Goal: Task Accomplishment & Management: Complete application form

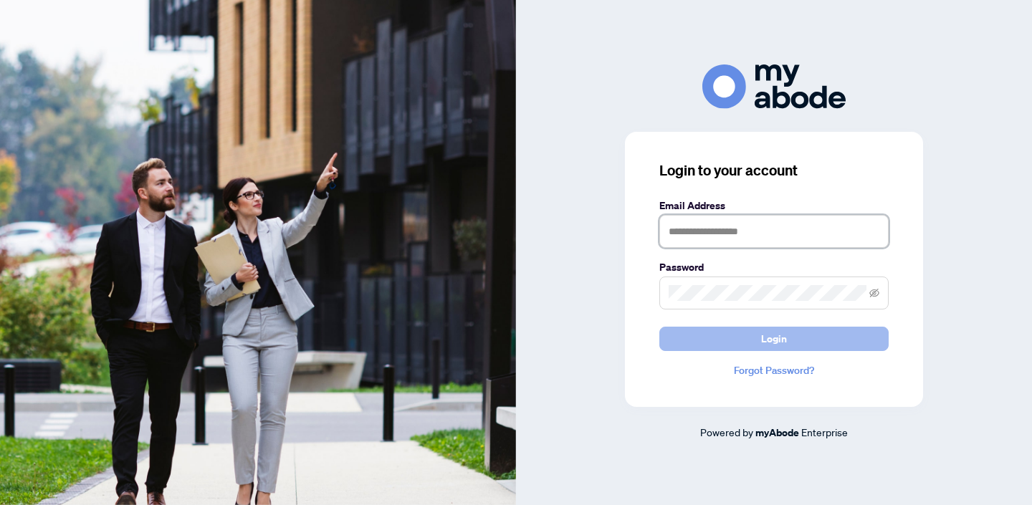
type input "**********"
click at [744, 335] on button "Login" at bounding box center [773, 339] width 229 height 24
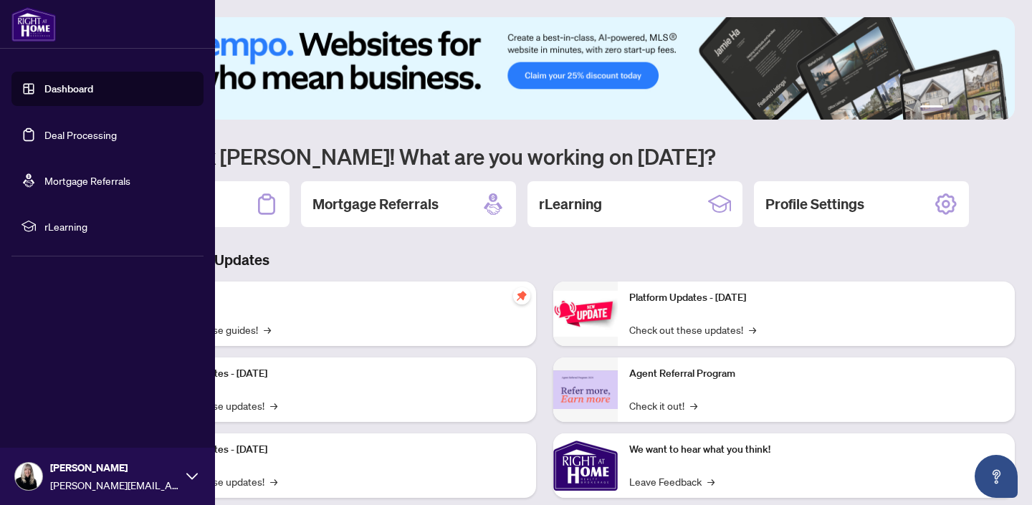
click at [44, 138] on link "Deal Processing" at bounding box center [80, 134] width 72 height 13
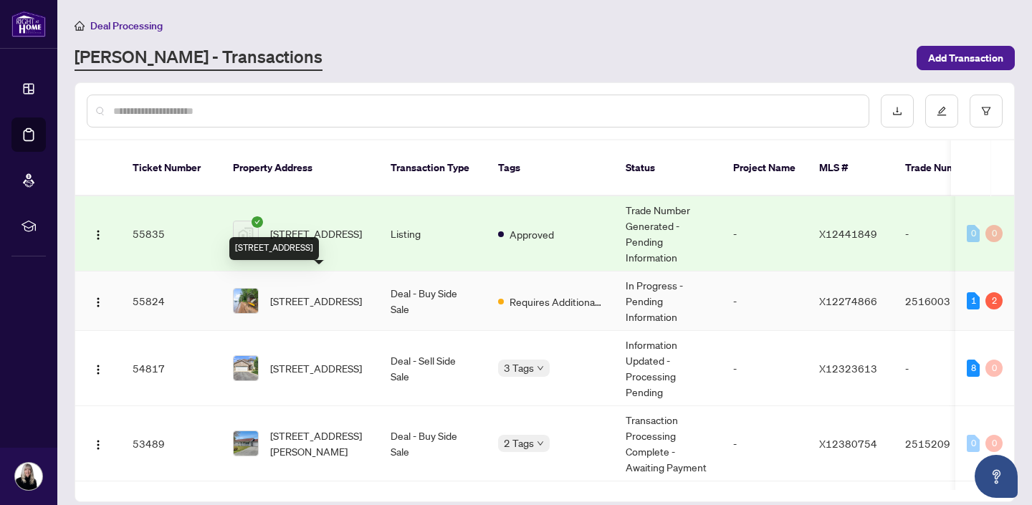
click at [331, 293] on span "[STREET_ADDRESS]" at bounding box center [316, 301] width 92 height 16
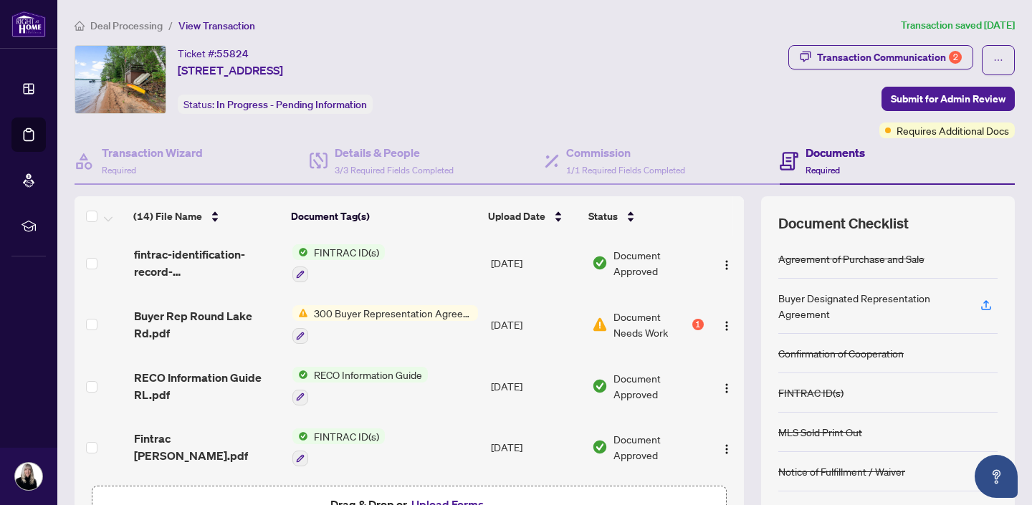
scroll to position [186, 0]
click at [684, 318] on span "Document Needs Work" at bounding box center [650, 323] width 75 height 32
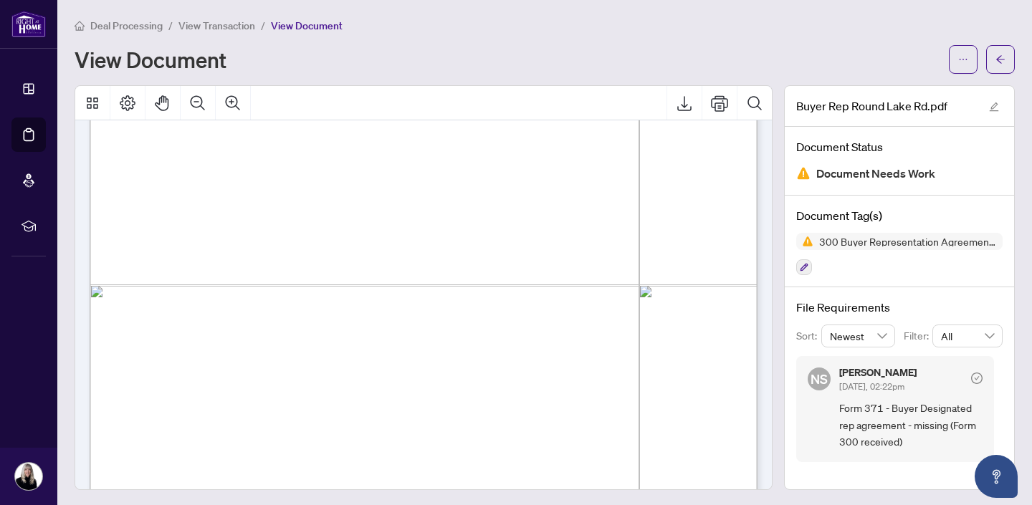
scroll to position [3182, 0]
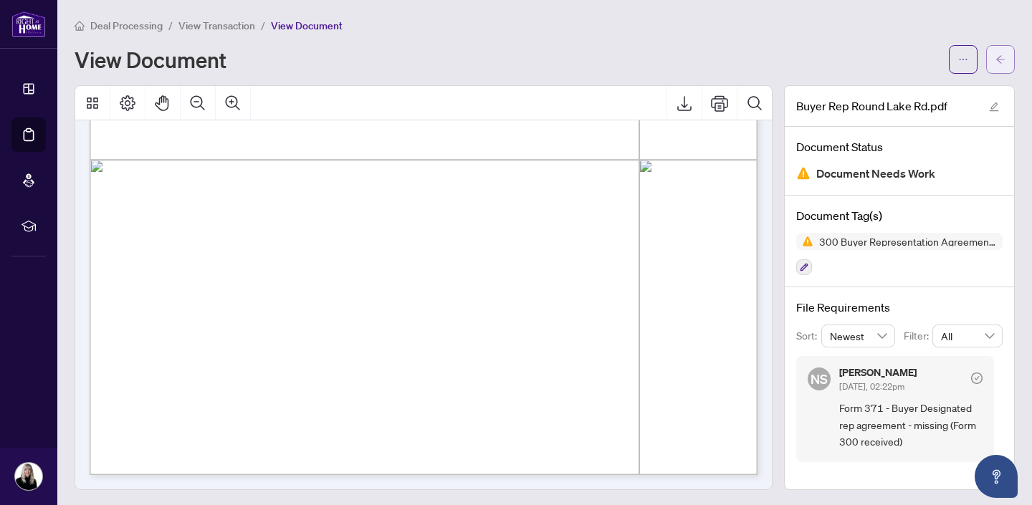
click at [993, 54] on button "button" at bounding box center [1000, 59] width 29 height 29
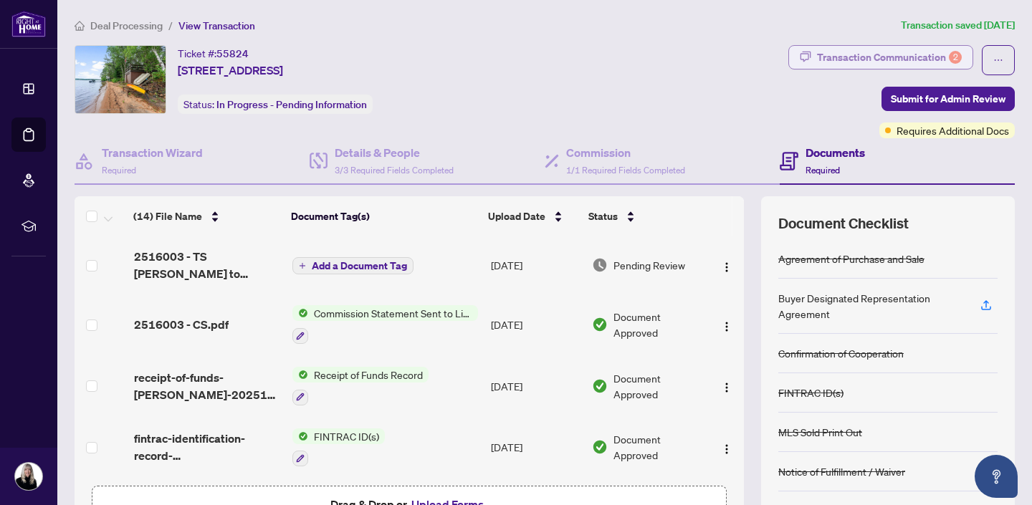
click at [850, 53] on div "Transaction Communication 2" at bounding box center [889, 57] width 145 height 23
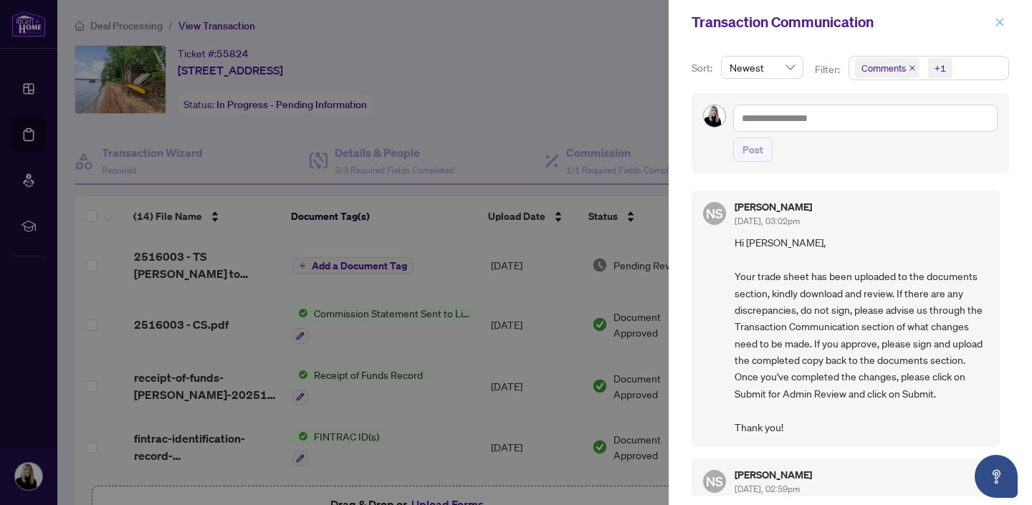
click at [1001, 21] on icon "close" at bounding box center [1000, 22] width 10 height 10
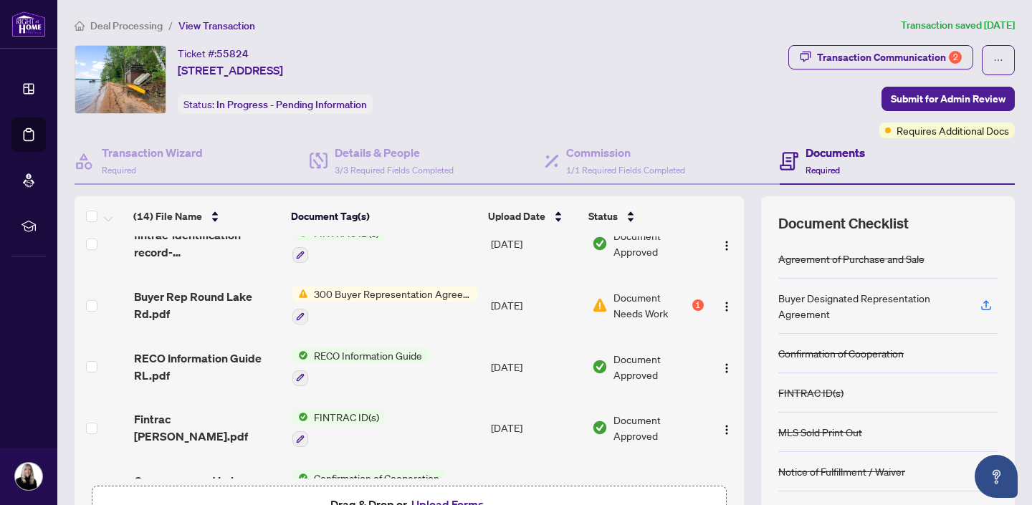
scroll to position [204, 0]
click at [694, 300] on div "1" at bounding box center [697, 304] width 11 height 11
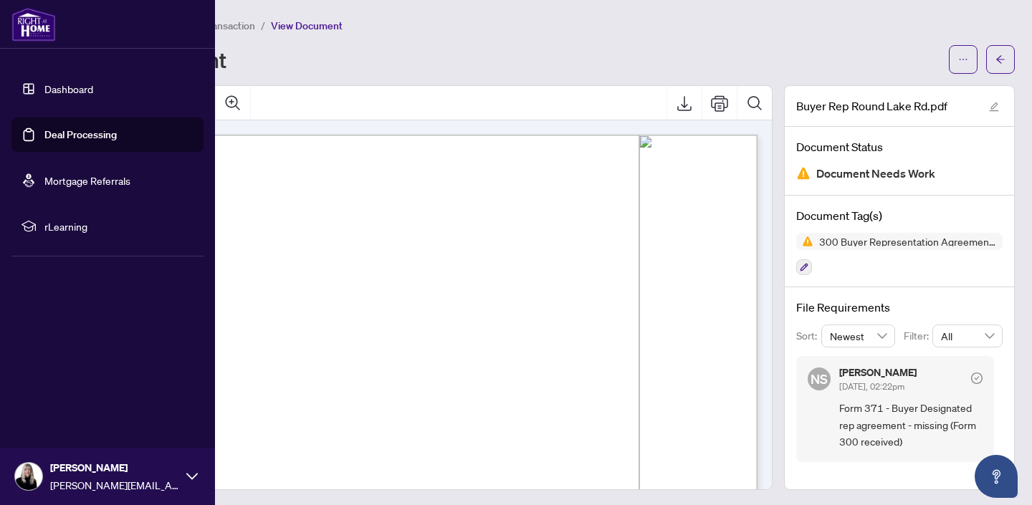
click at [44, 140] on link "Deal Processing" at bounding box center [80, 134] width 72 height 13
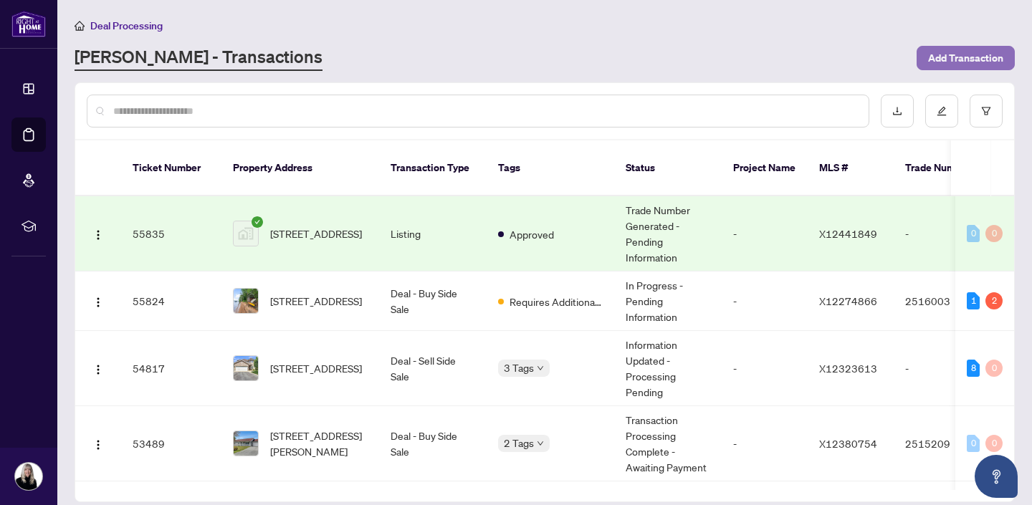
click at [972, 56] on span "Add Transaction" at bounding box center [965, 58] width 75 height 23
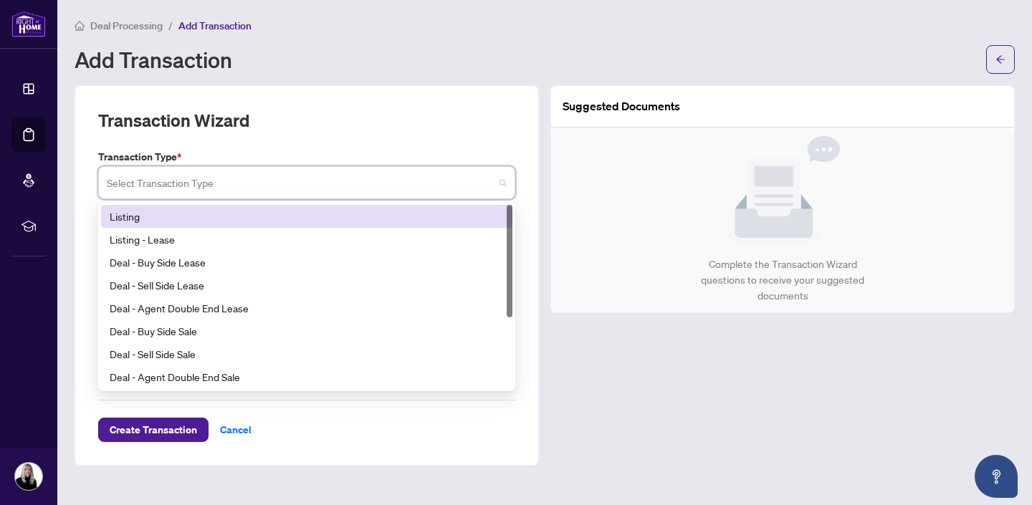
click at [187, 180] on input "search" at bounding box center [300, 185] width 387 height 32
click at [145, 215] on div "Listing" at bounding box center [307, 217] width 394 height 16
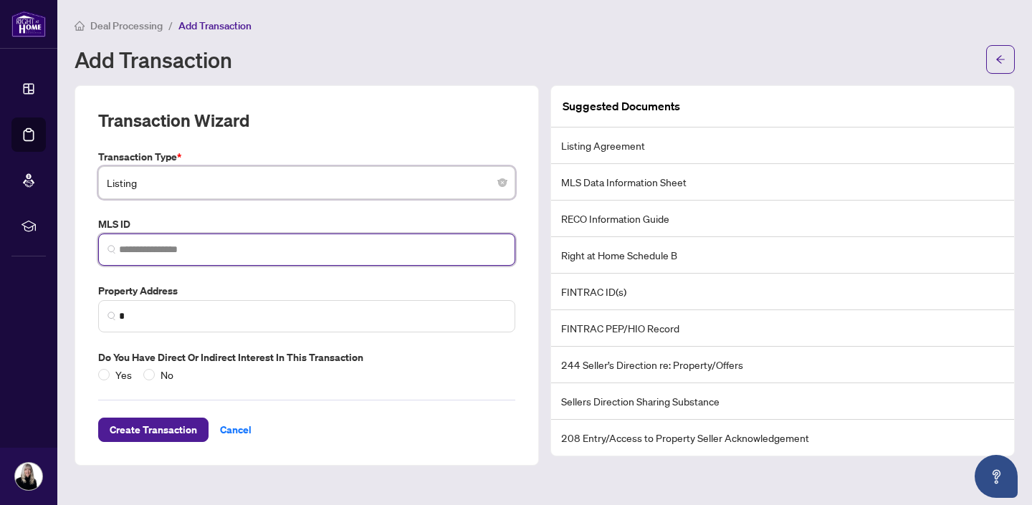
click at [138, 248] on input "search" at bounding box center [312, 249] width 387 height 15
paste input "*********"
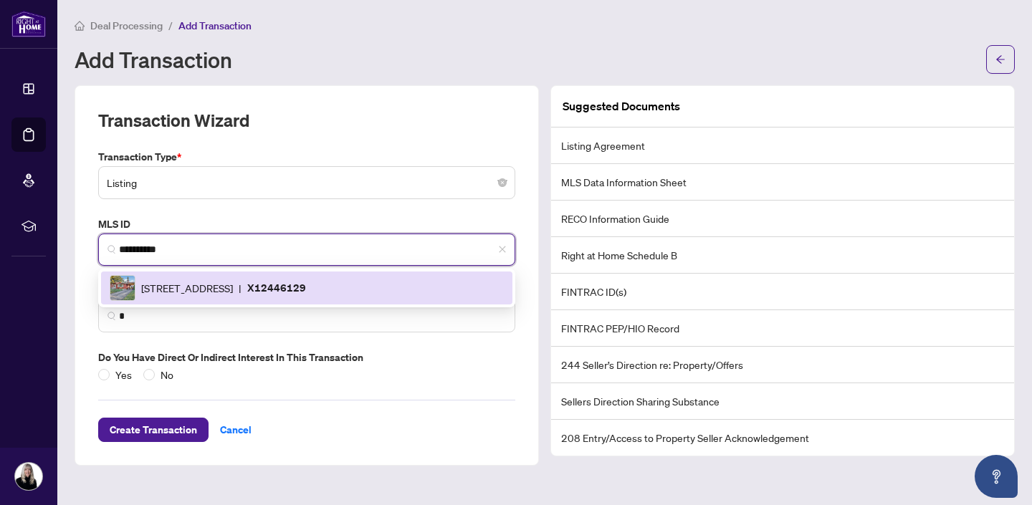
click at [166, 290] on span "[STREET_ADDRESS]" at bounding box center [187, 288] width 92 height 16
type input "*********"
type input "**********"
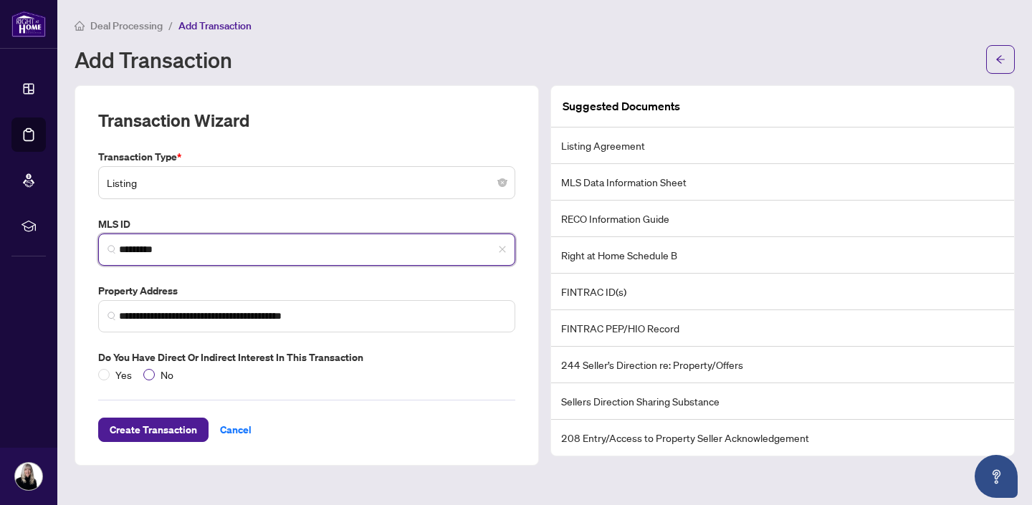
type input "*********"
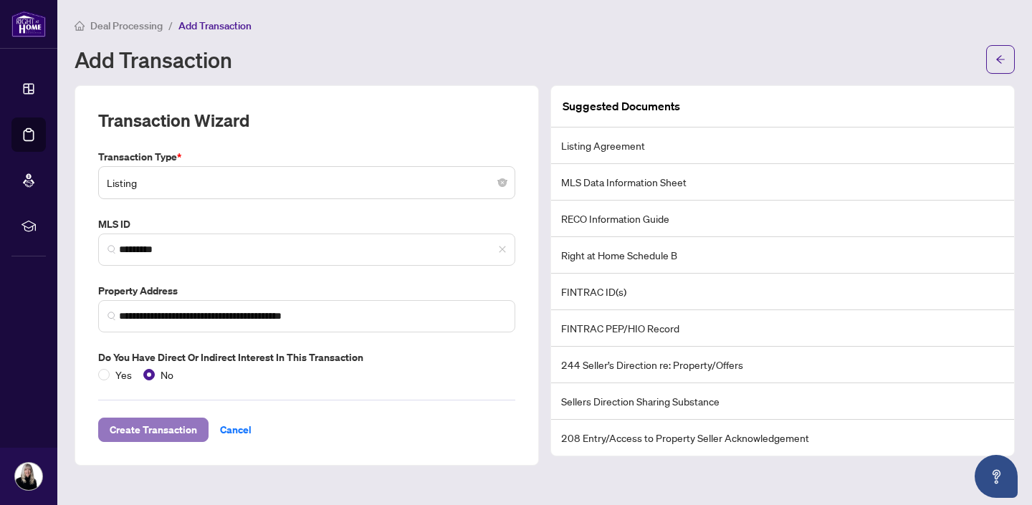
click at [147, 425] on span "Create Transaction" at bounding box center [153, 429] width 87 height 23
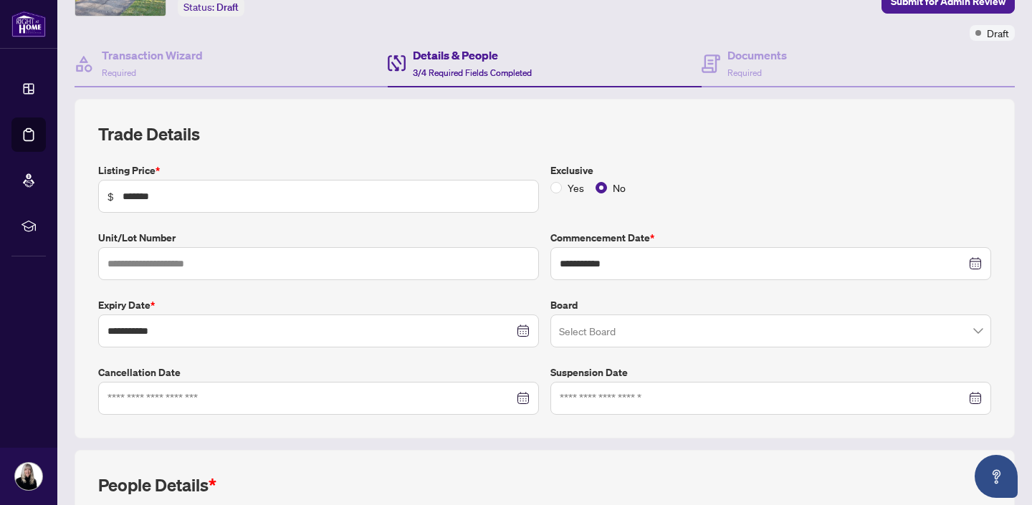
scroll to position [100, 0]
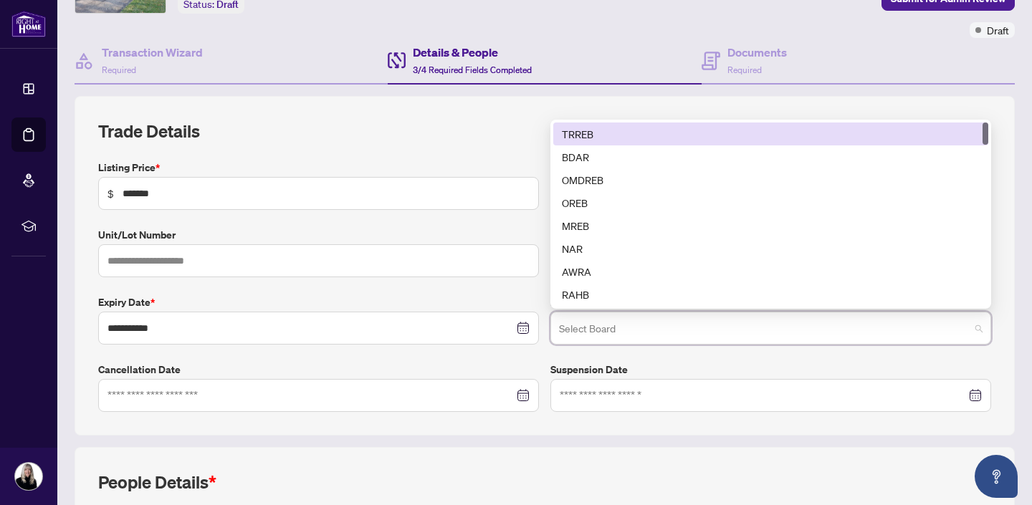
click at [596, 328] on input "search" at bounding box center [764, 331] width 411 height 32
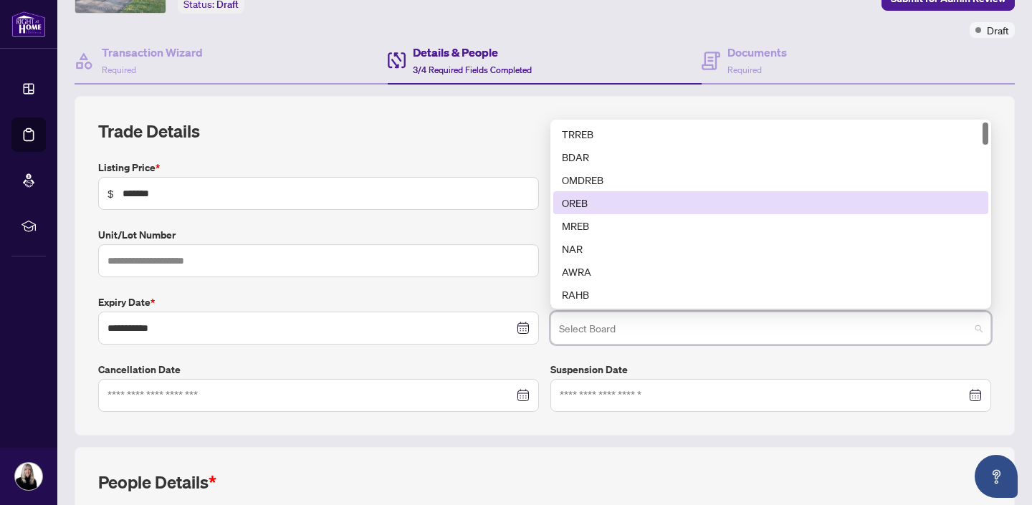
click at [591, 206] on div "OREB" at bounding box center [771, 203] width 418 height 16
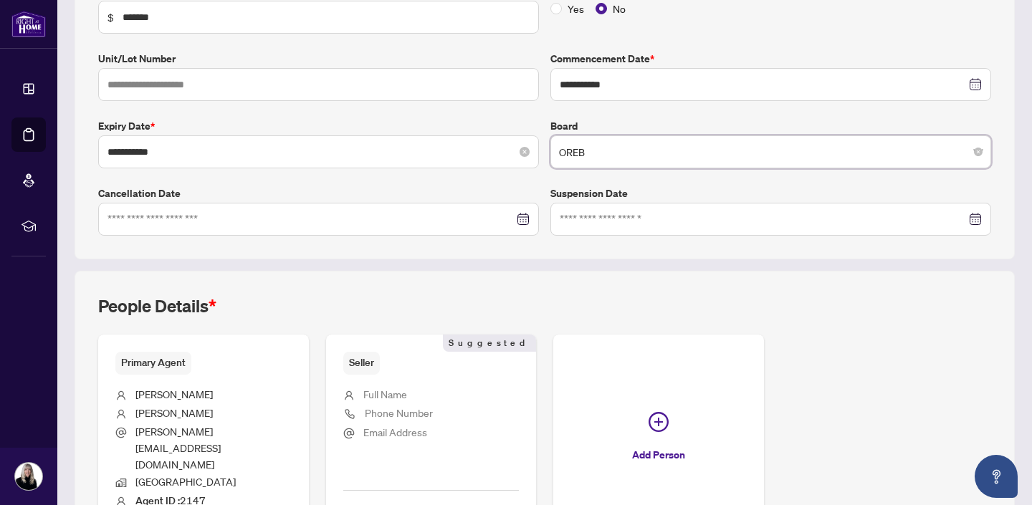
scroll to position [300, 0]
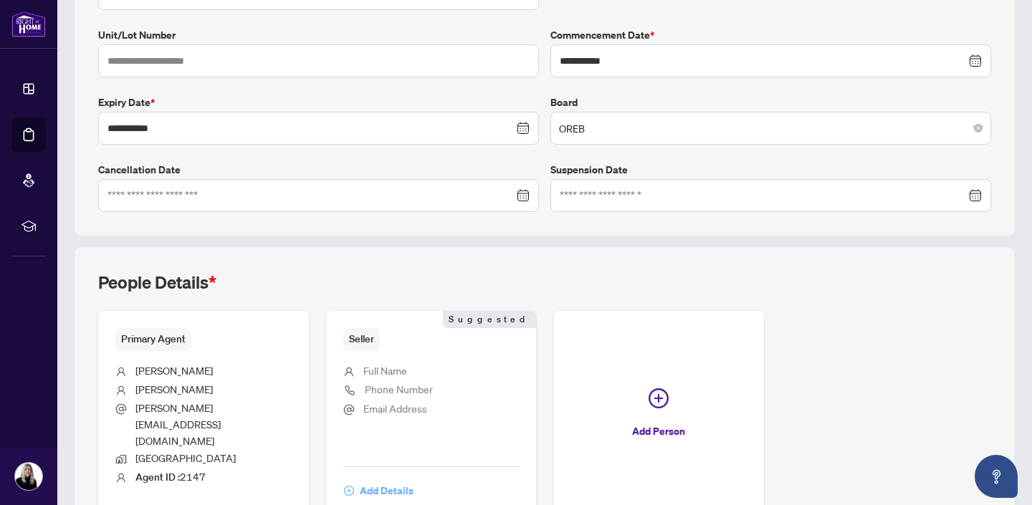
click at [374, 479] on span "Add Details" at bounding box center [387, 490] width 54 height 23
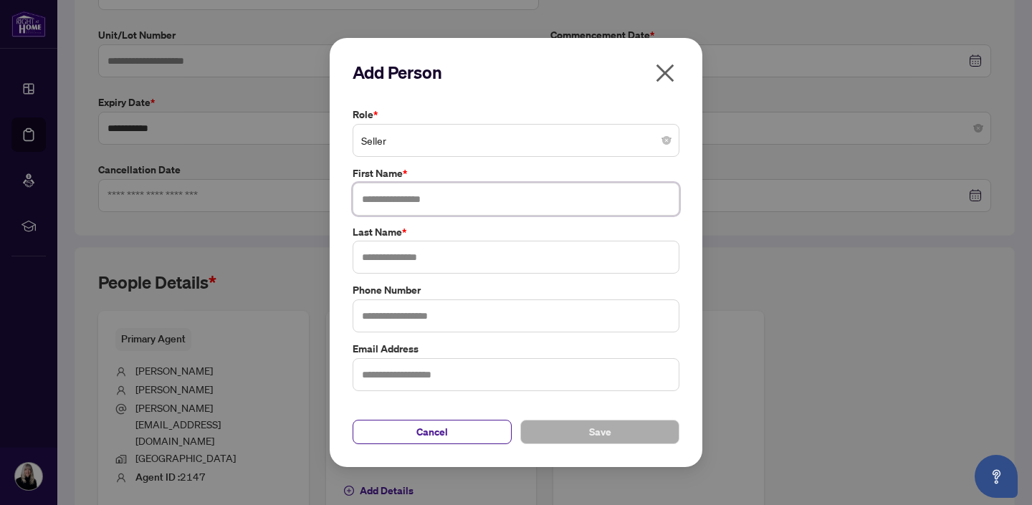
click at [402, 199] on input "text" at bounding box center [516, 199] width 327 height 33
type input "****"
click at [392, 259] on input "text" at bounding box center [516, 257] width 327 height 33
type input "*****"
click at [560, 426] on button "Save" at bounding box center [599, 432] width 159 height 24
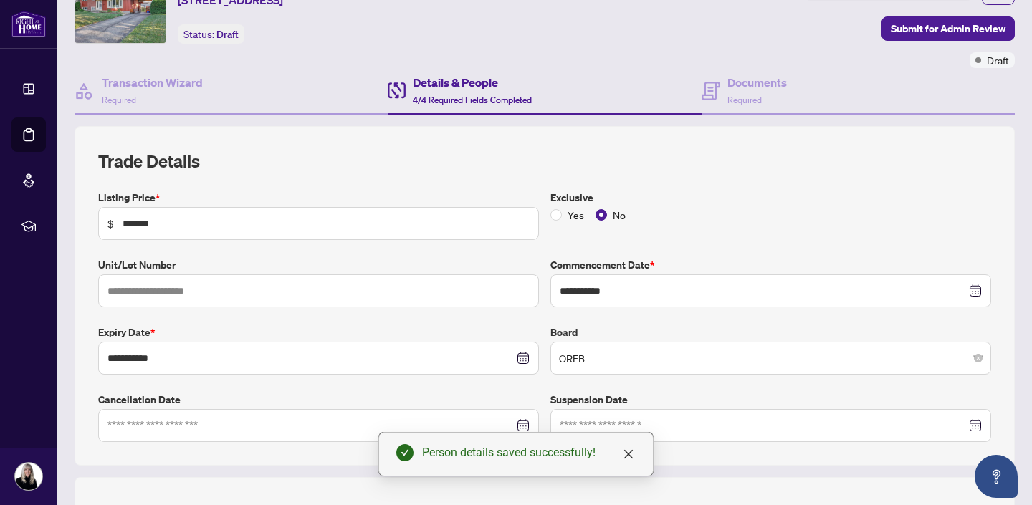
scroll to position [70, 0]
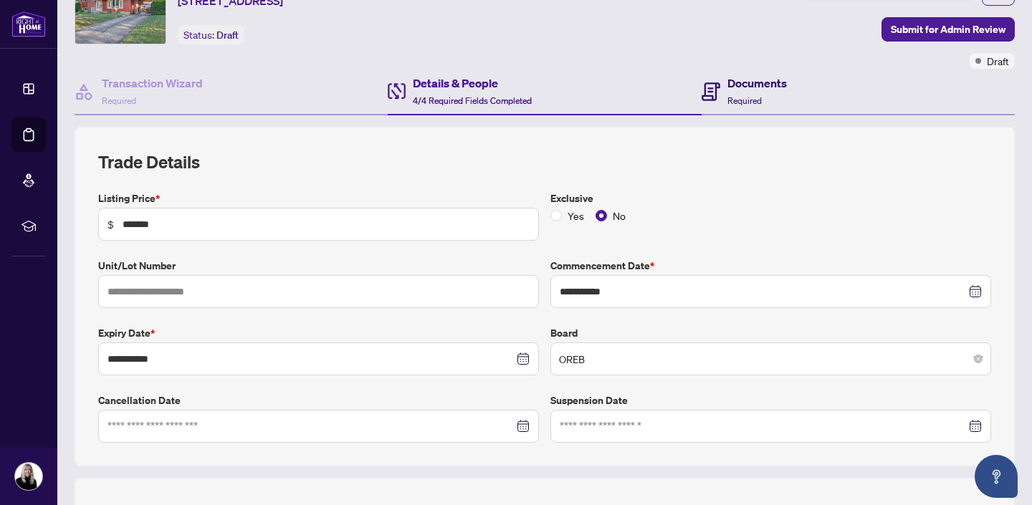
click at [746, 90] on h4 "Documents" at bounding box center [756, 83] width 59 height 17
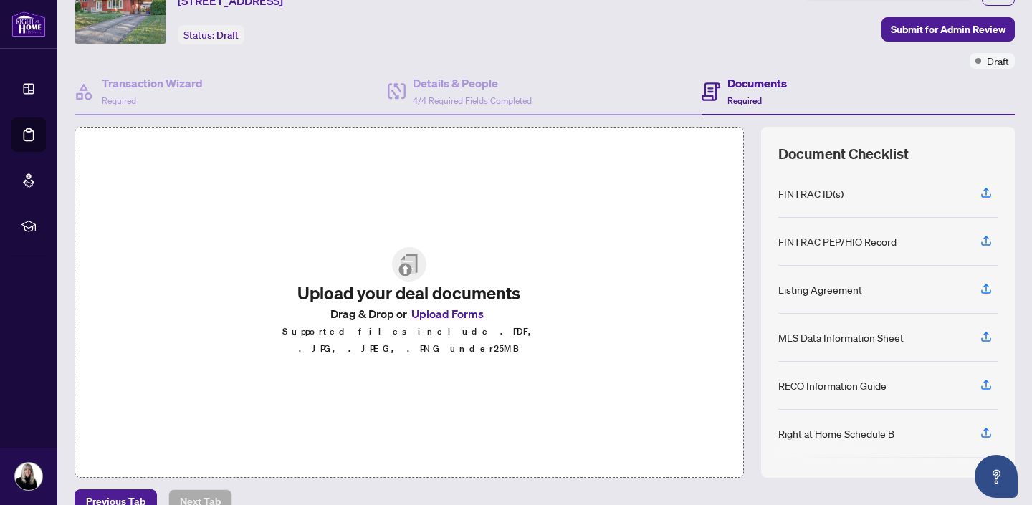
click at [439, 323] on button "Upload Forms" at bounding box center [447, 314] width 81 height 19
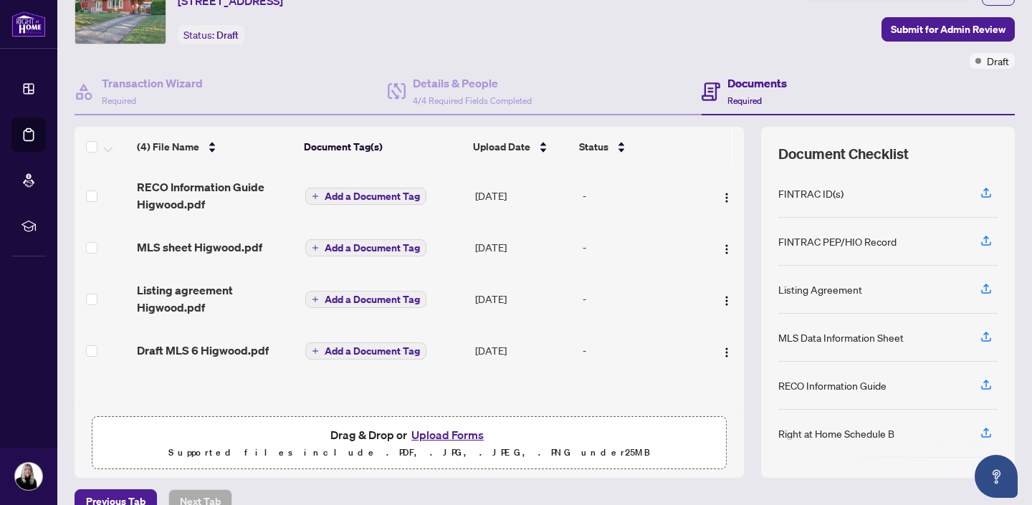
click at [453, 434] on button "Upload Forms" at bounding box center [447, 435] width 81 height 19
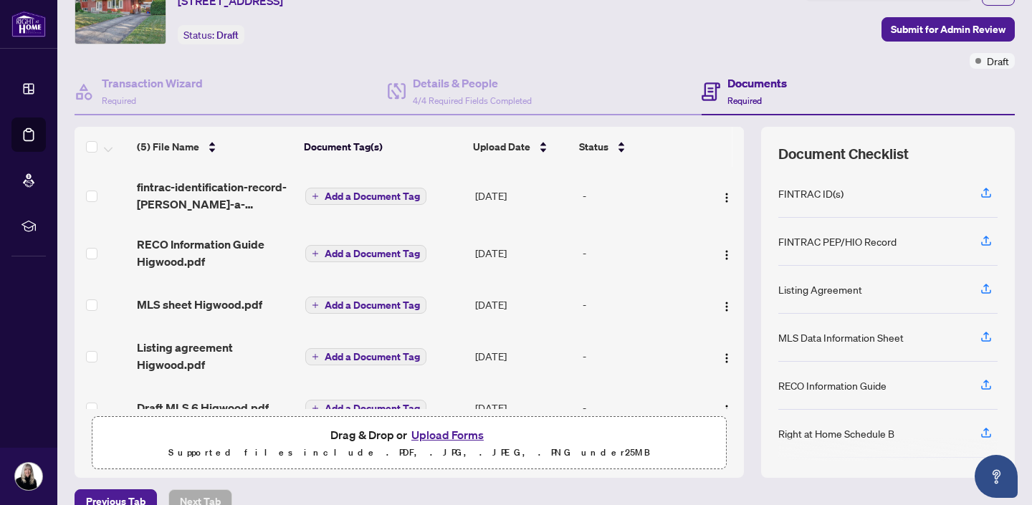
click at [449, 434] on button "Upload Forms" at bounding box center [447, 435] width 81 height 19
click at [437, 436] on button "Upload Forms" at bounding box center [447, 435] width 81 height 19
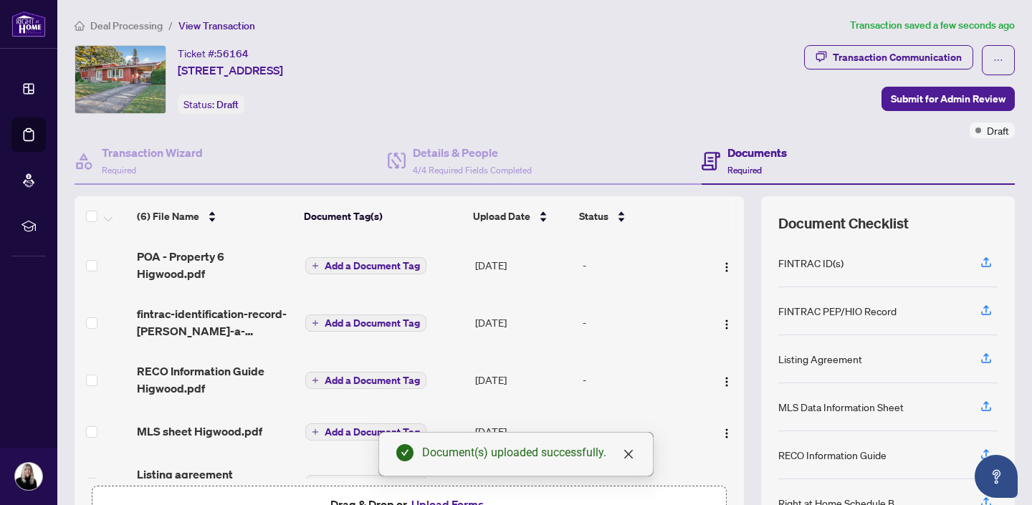
click at [362, 261] on span "Add a Document Tag" at bounding box center [372, 266] width 95 height 10
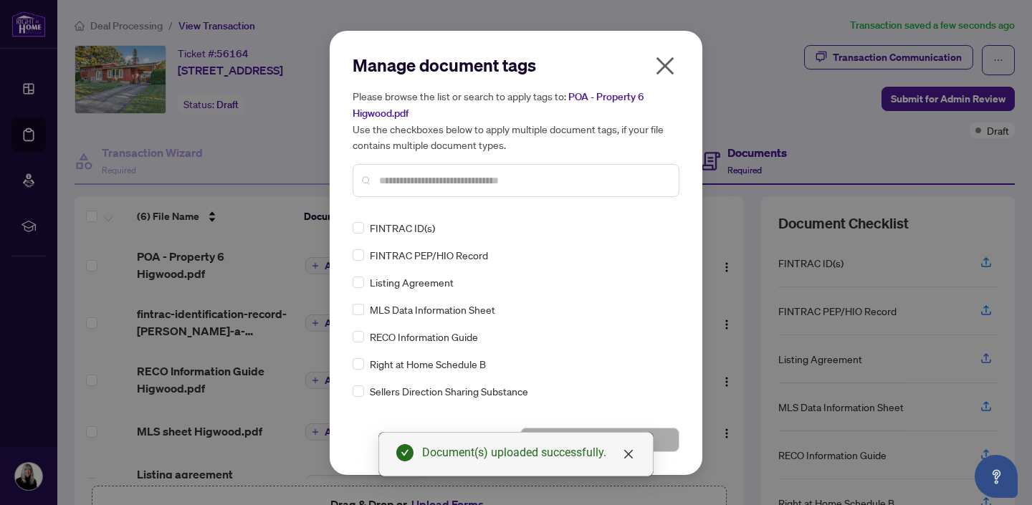
click at [406, 176] on input "text" at bounding box center [523, 181] width 288 height 16
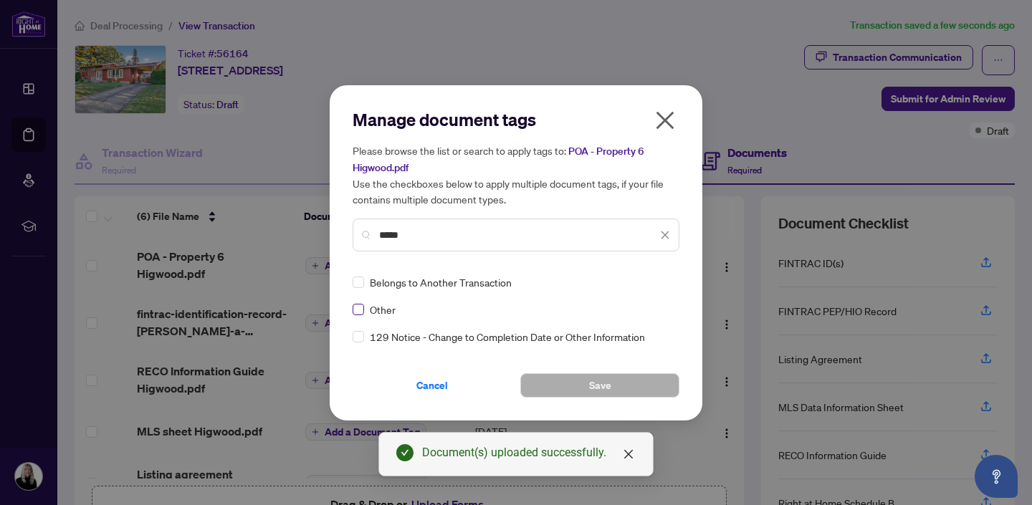
type input "*****"
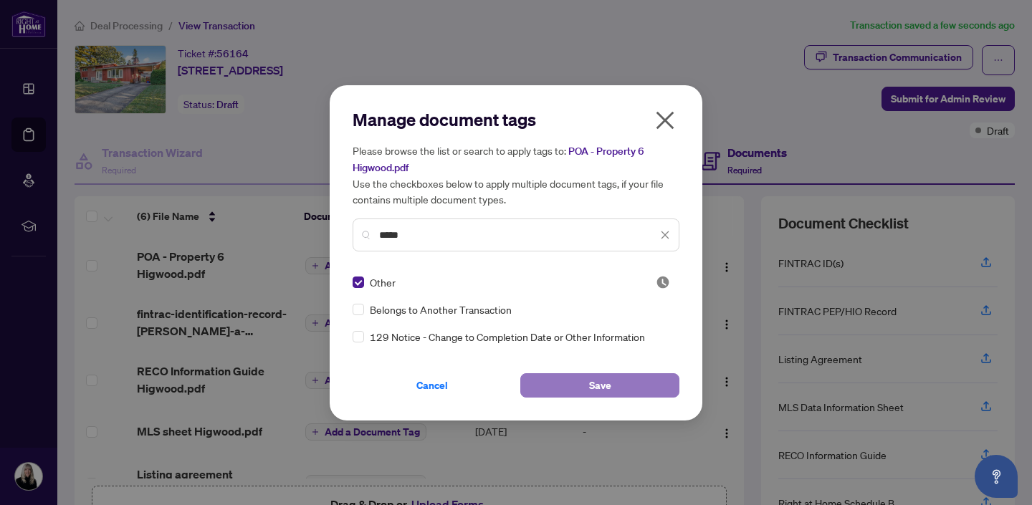
click at [573, 388] on button "Save" at bounding box center [599, 385] width 159 height 24
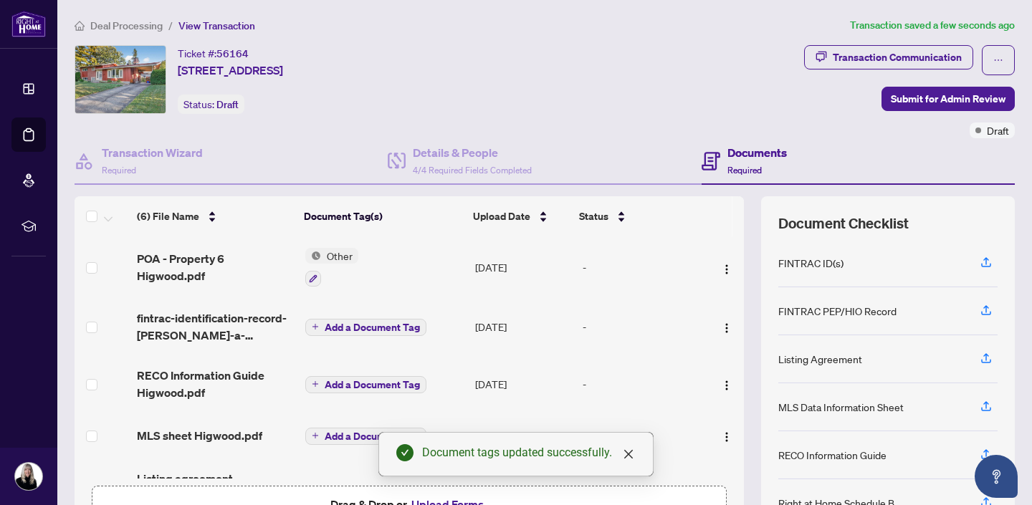
click at [353, 322] on span "Add a Document Tag" at bounding box center [372, 327] width 95 height 10
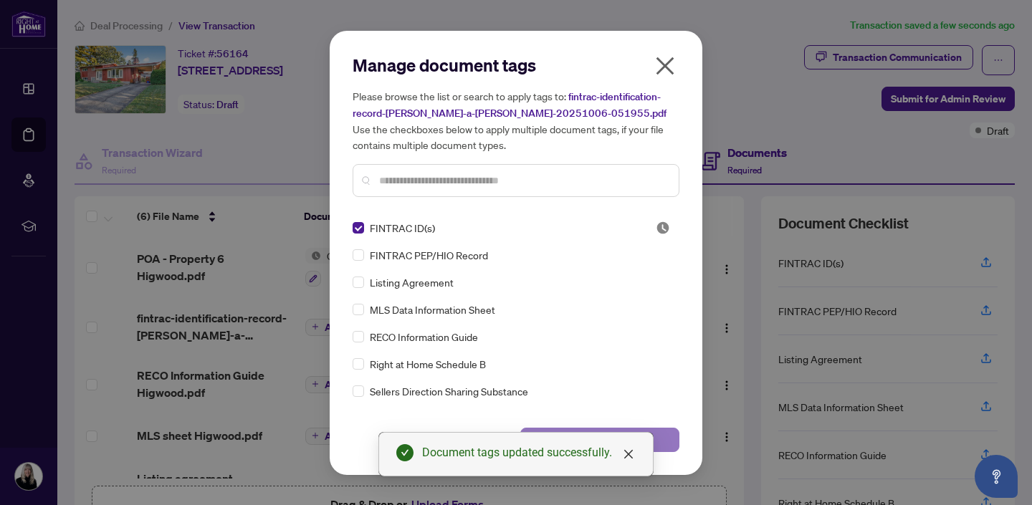
click at [664, 436] on button "Save" at bounding box center [599, 440] width 159 height 24
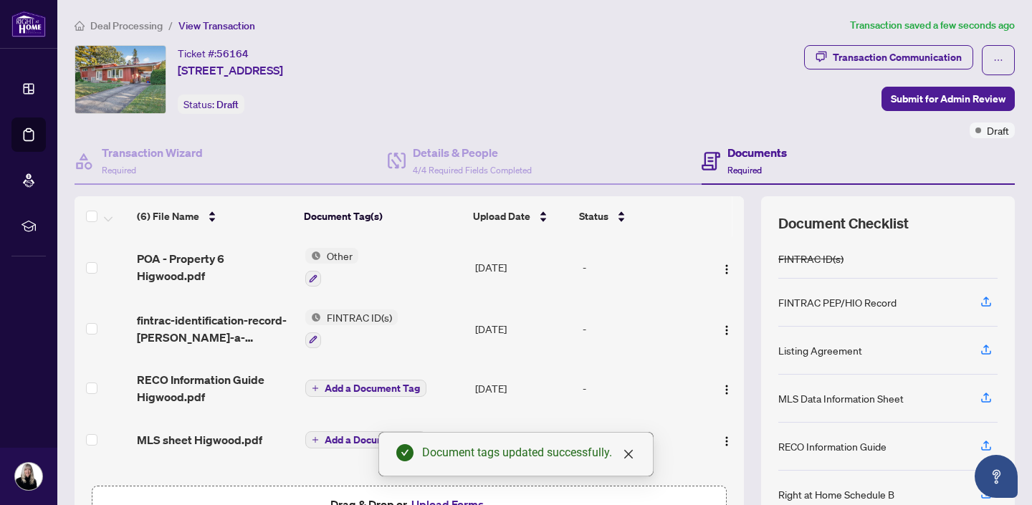
click at [345, 383] on span "Add a Document Tag" at bounding box center [372, 388] width 95 height 10
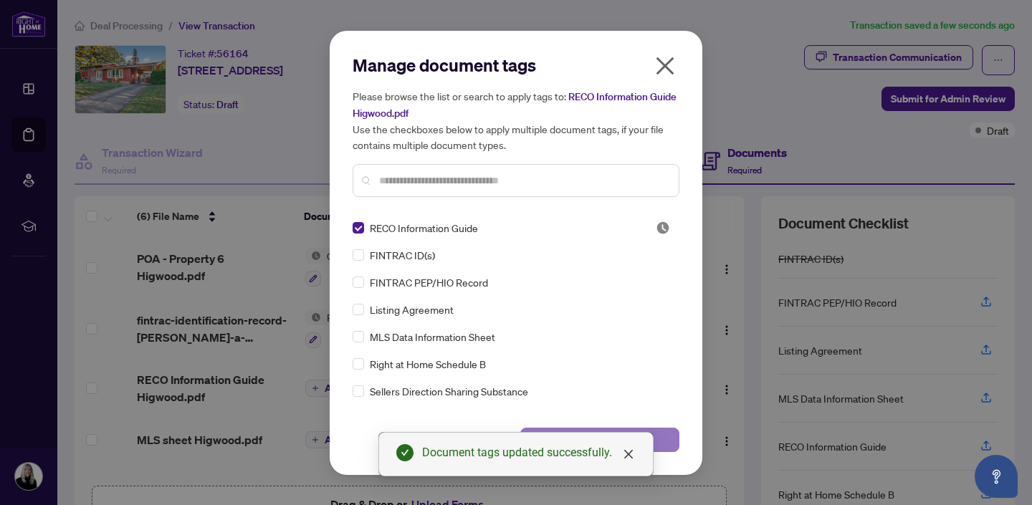
click at [661, 437] on button "Save" at bounding box center [599, 440] width 159 height 24
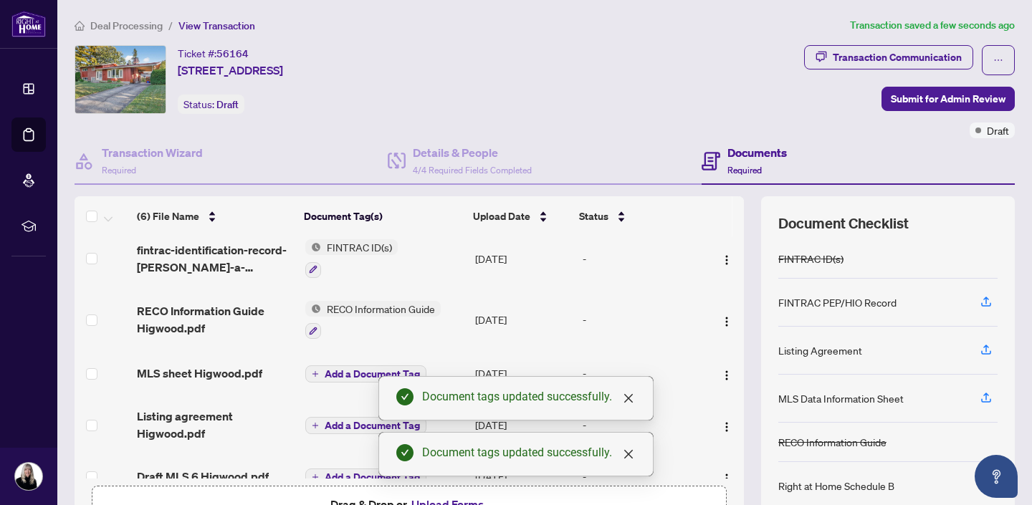
scroll to position [94, 0]
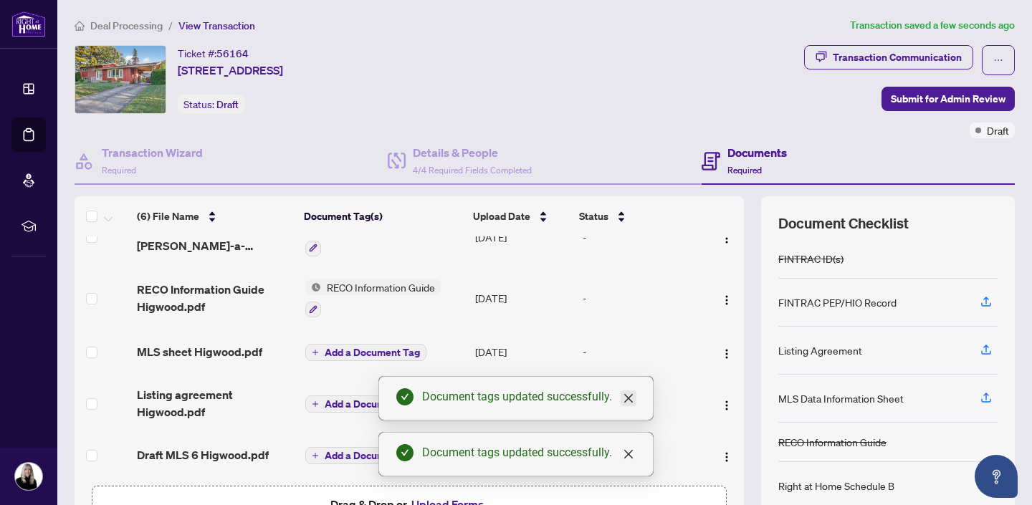
click at [629, 399] on icon "close" at bounding box center [628, 398] width 9 height 9
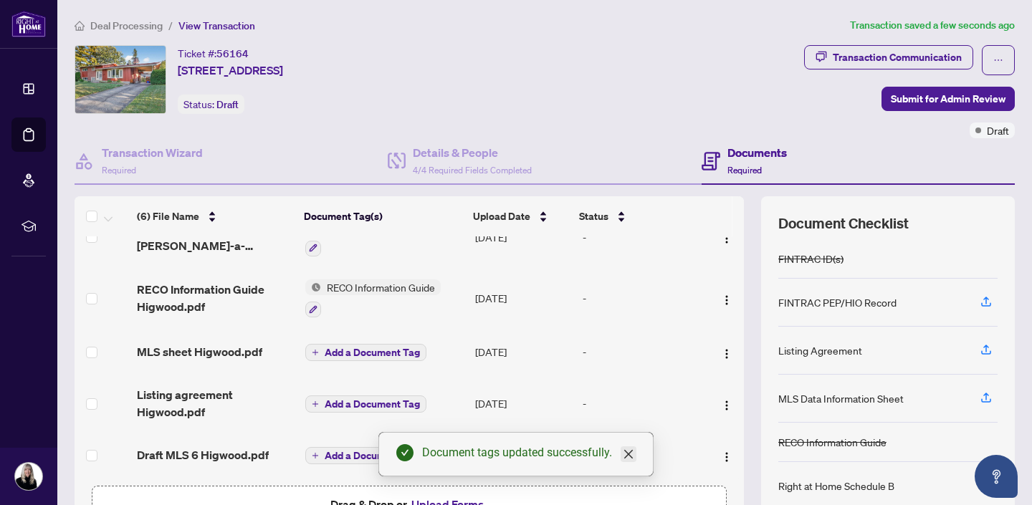
click at [629, 454] on icon "close" at bounding box center [628, 454] width 9 height 9
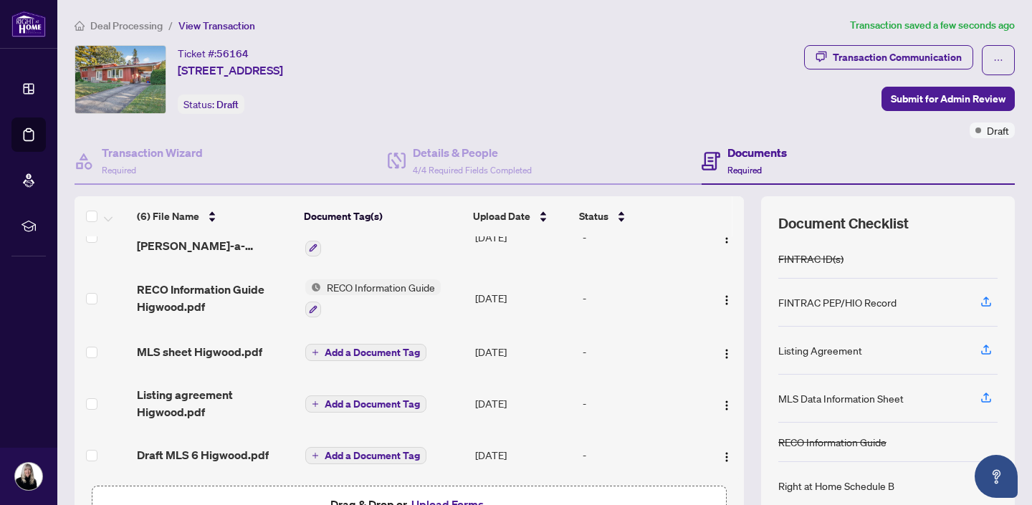
click at [379, 348] on span "Add a Document Tag" at bounding box center [372, 353] width 95 height 10
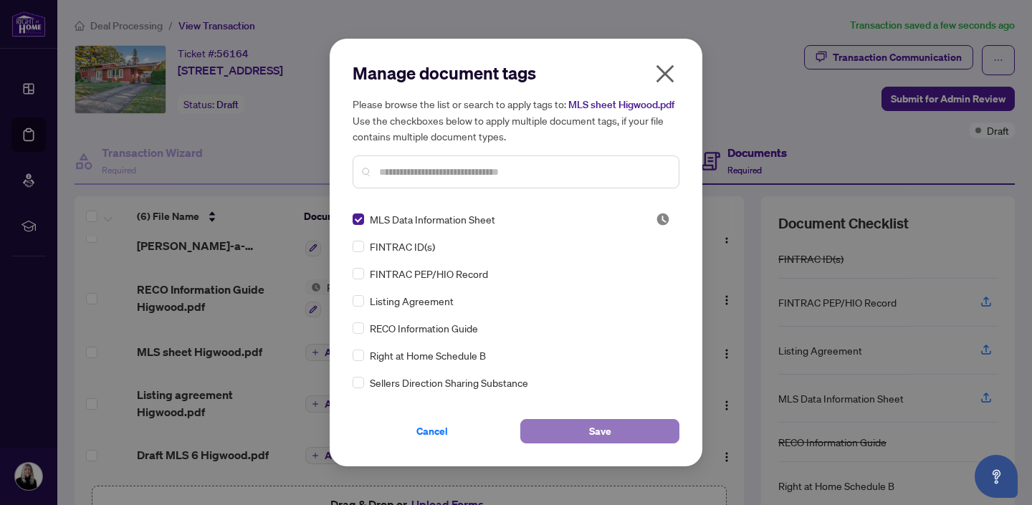
click at [611, 431] on button "Save" at bounding box center [599, 431] width 159 height 24
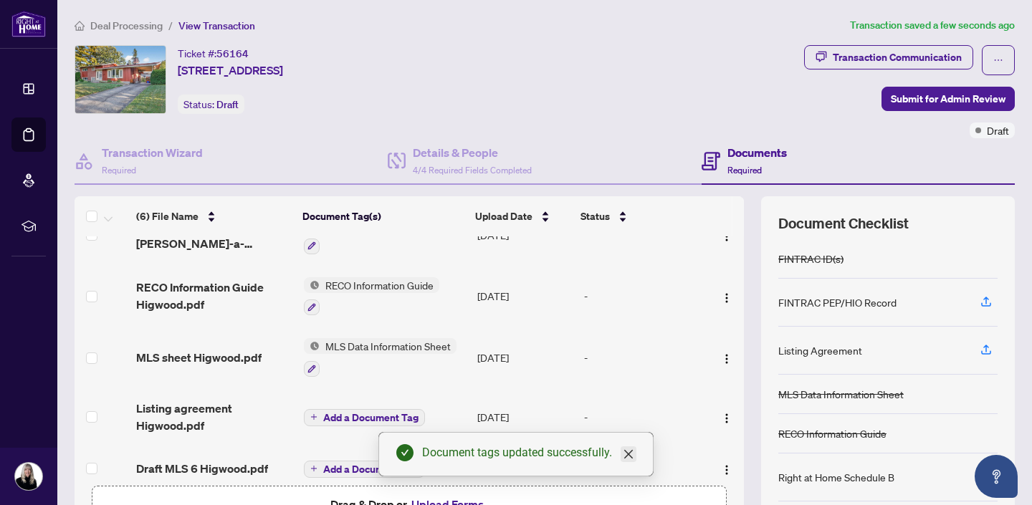
click at [628, 454] on icon "close" at bounding box center [628, 454] width 9 height 9
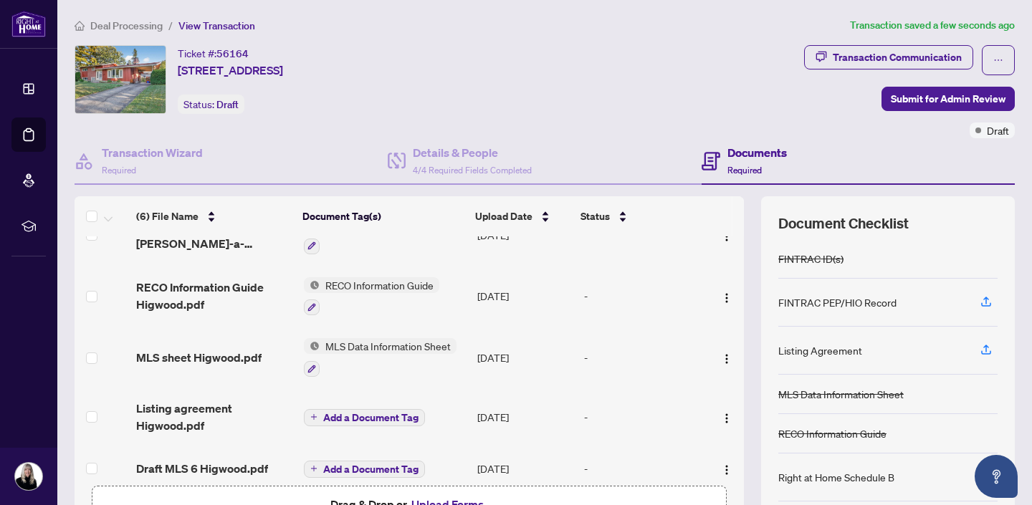
click at [378, 413] on span "Add a Document Tag" at bounding box center [370, 418] width 95 height 10
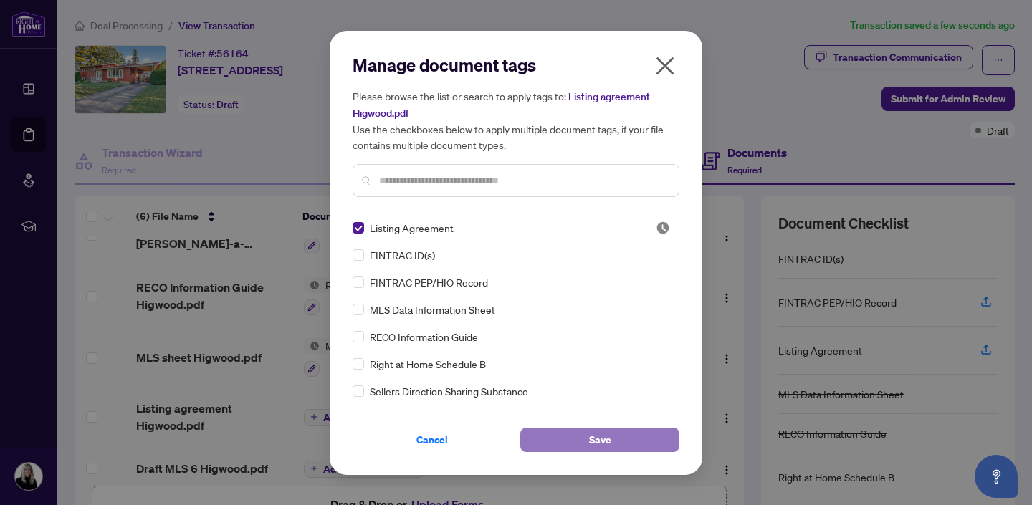
click at [565, 437] on button "Save" at bounding box center [599, 440] width 159 height 24
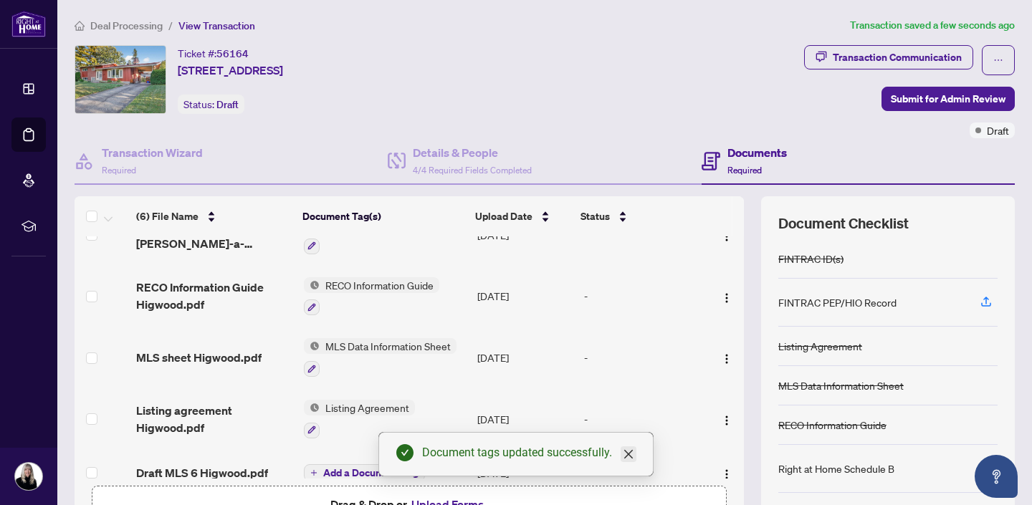
click at [628, 456] on icon "close" at bounding box center [628, 454] width 11 height 11
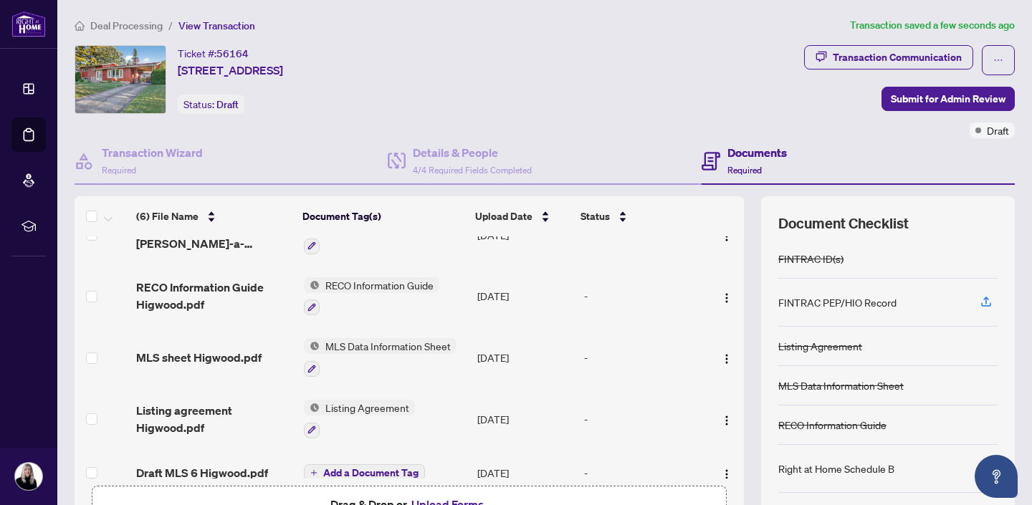
scroll to position [113, 0]
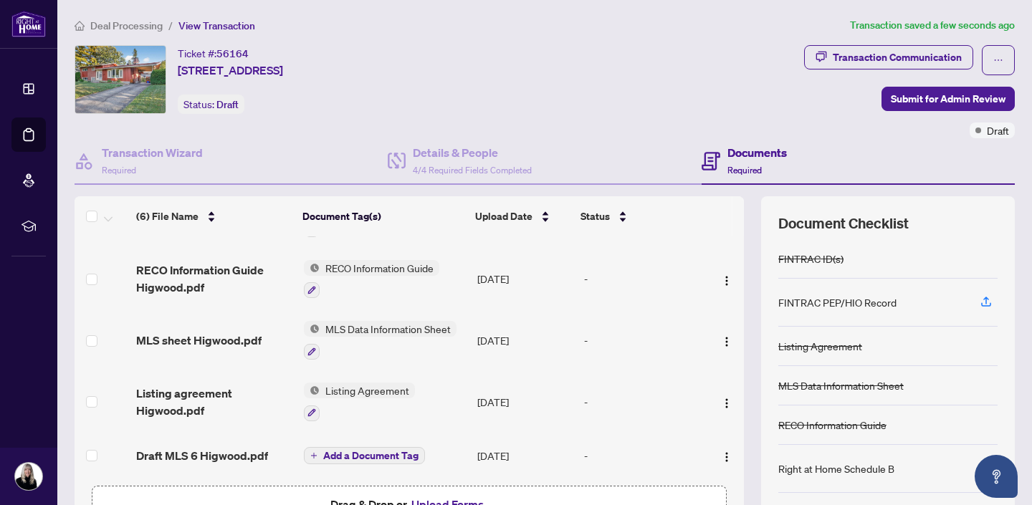
click at [357, 451] on span "Add a Document Tag" at bounding box center [370, 456] width 95 height 10
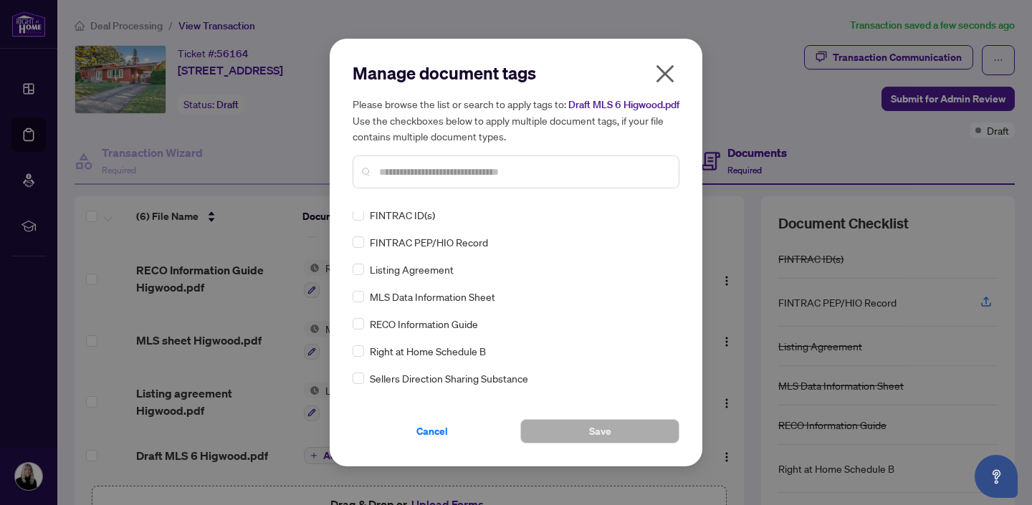
scroll to position [0, 0]
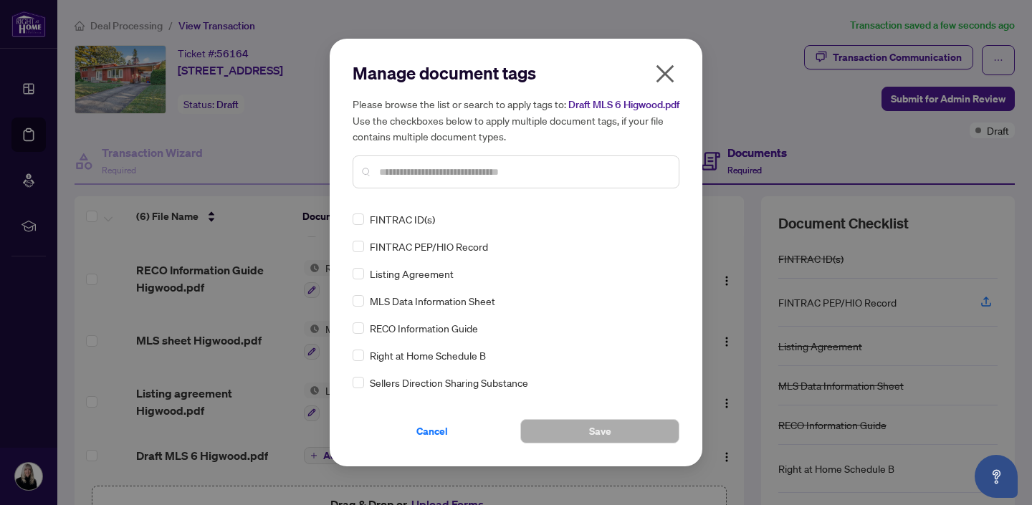
click at [402, 176] on input "text" at bounding box center [523, 172] width 288 height 16
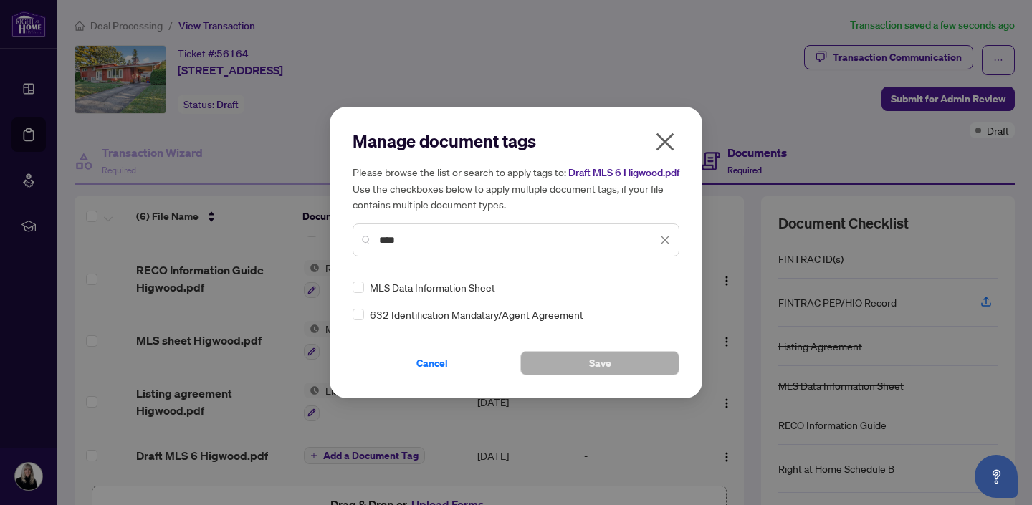
type input "****"
click at [364, 295] on div "MLS Data Information Sheet" at bounding box center [512, 287] width 318 height 16
click at [565, 370] on button "Save" at bounding box center [599, 363] width 159 height 24
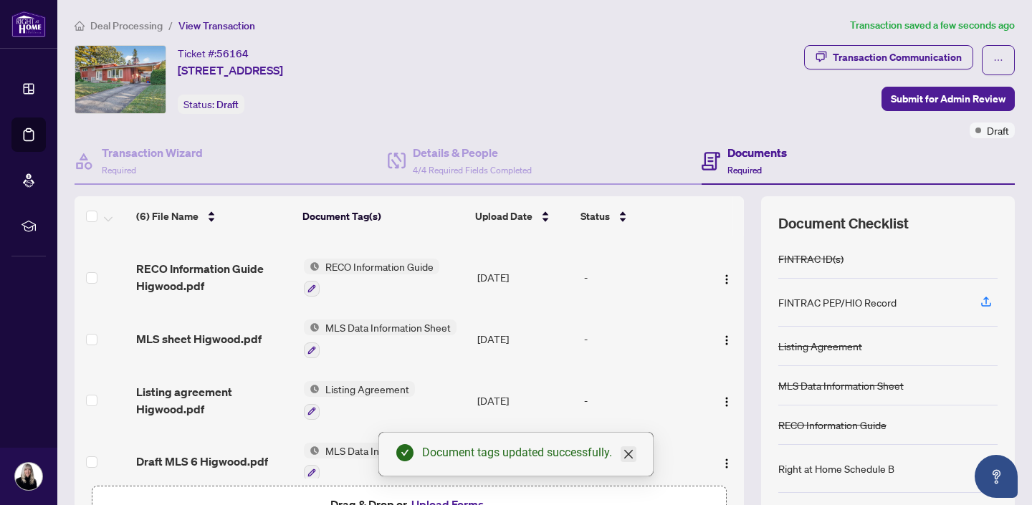
click at [631, 456] on icon "close" at bounding box center [628, 454] width 11 height 11
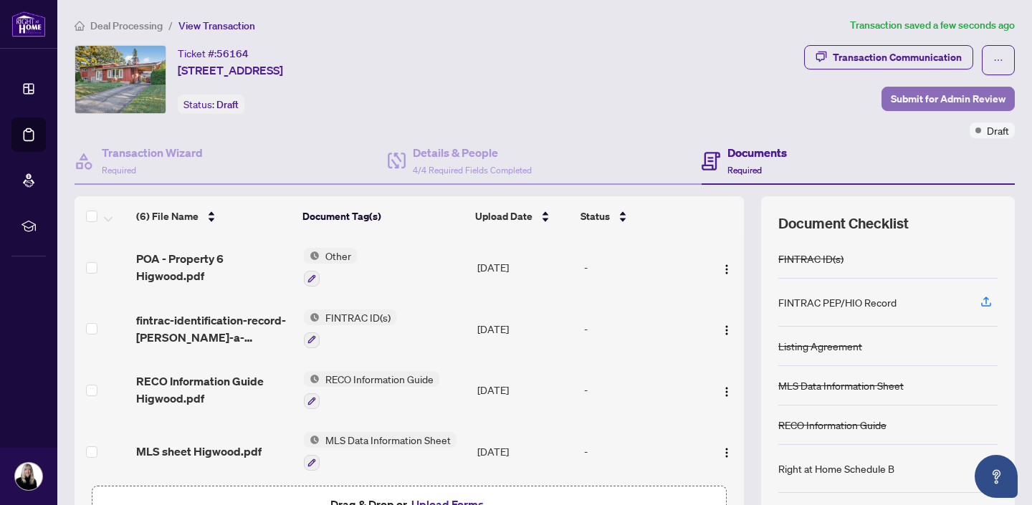
click at [930, 102] on span "Submit for Admin Review" at bounding box center [948, 98] width 115 height 23
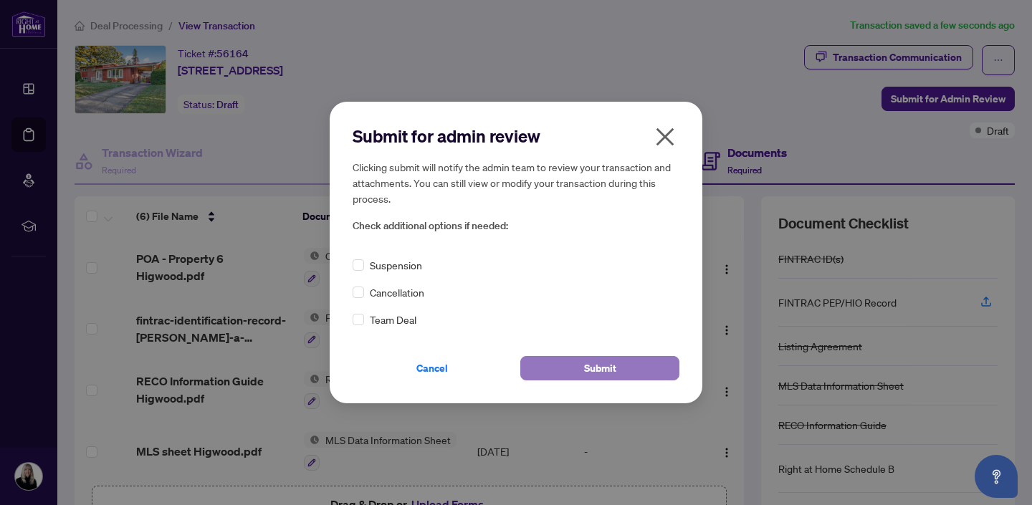
click at [615, 372] on span "Submit" at bounding box center [600, 368] width 32 height 23
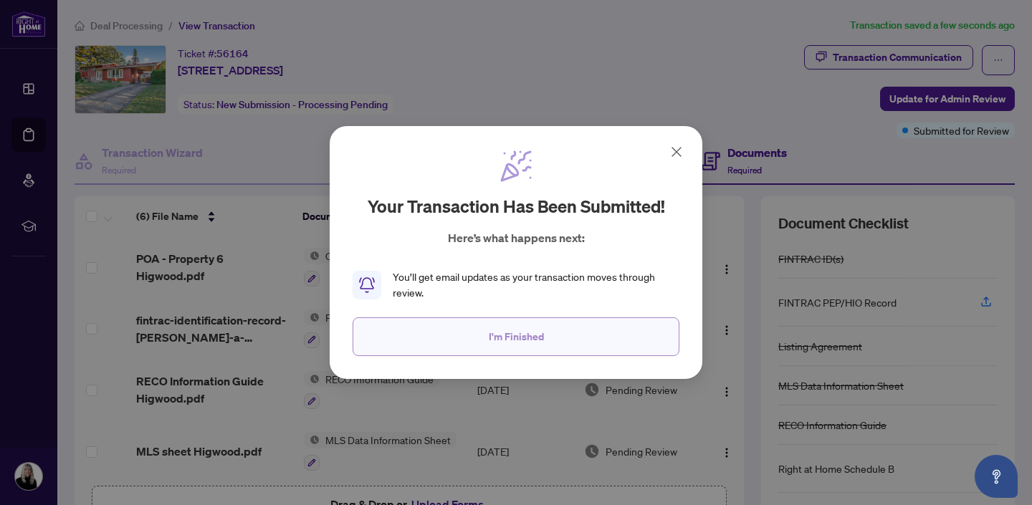
click at [530, 340] on span "I'm Finished" at bounding box center [516, 336] width 55 height 23
